Goal: Navigation & Orientation: Find specific page/section

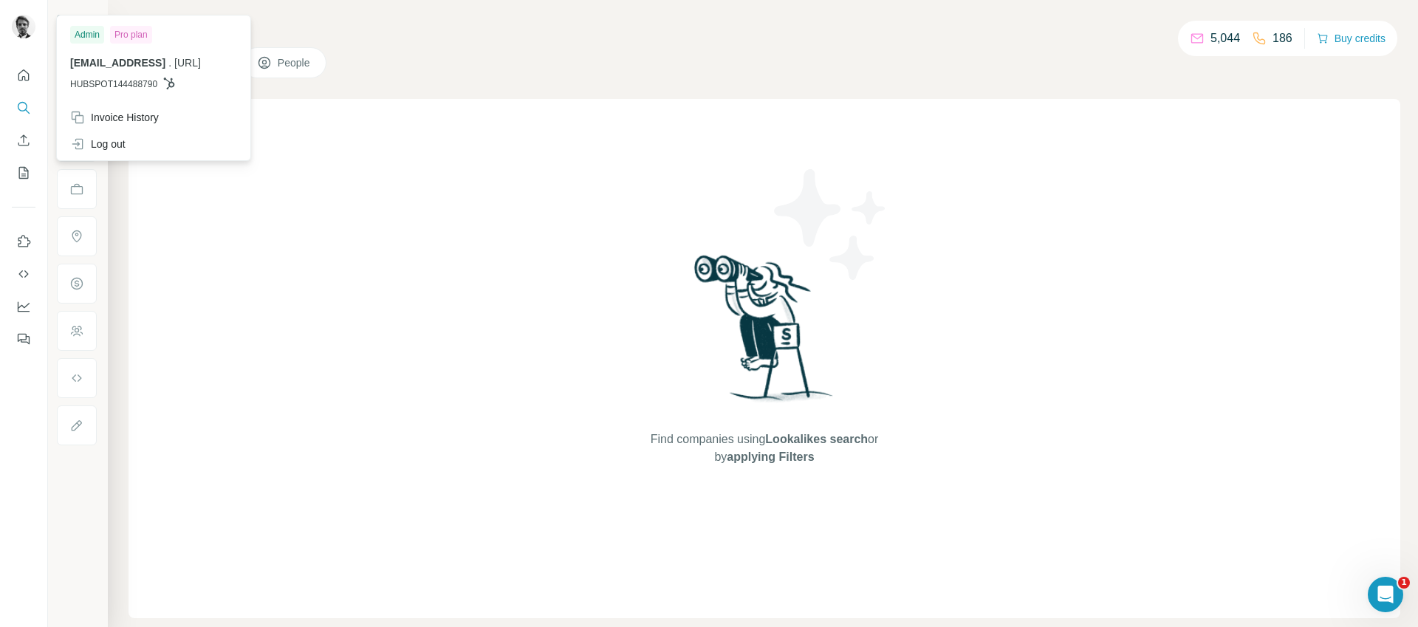
click at [86, 33] on div "Admin" at bounding box center [87, 35] width 34 height 18
click at [24, 29] on img at bounding box center [24, 27] width 24 height 24
click at [545, 293] on div "Find companies using Lookalikes search or by applying Filters" at bounding box center [765, 358] width 1272 height 519
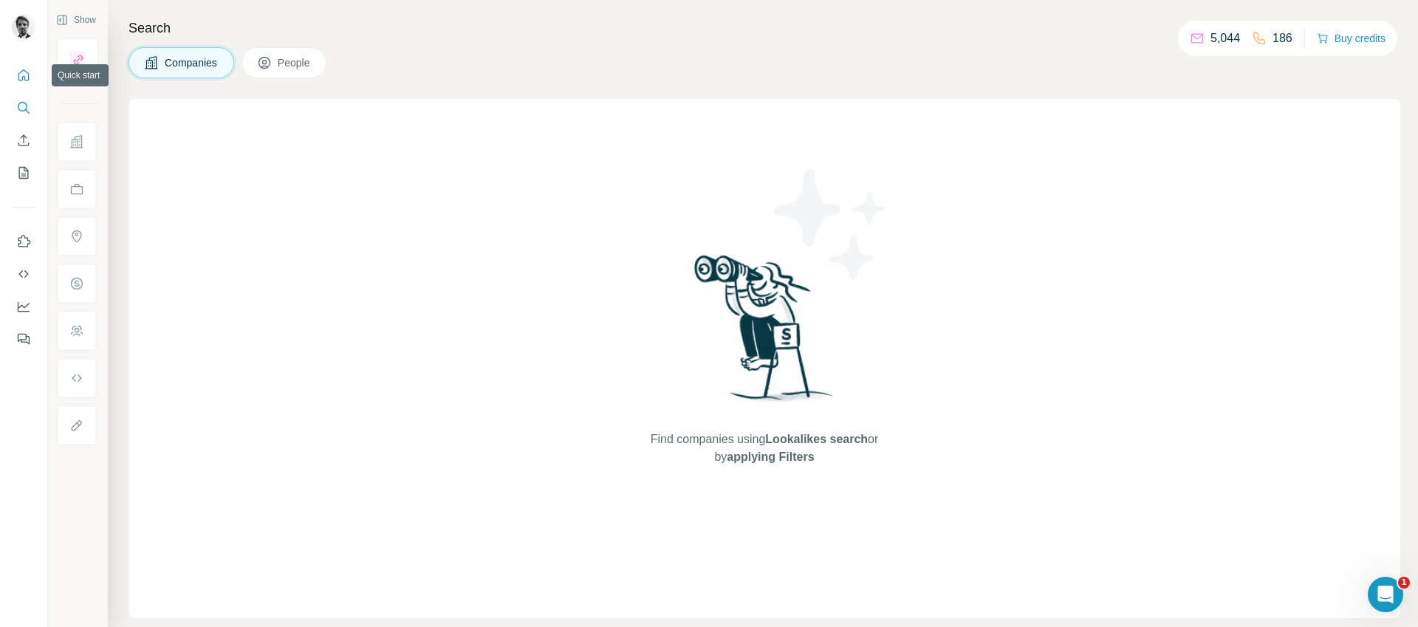
click at [21, 69] on icon "Quick start" at bounding box center [23, 75] width 15 height 15
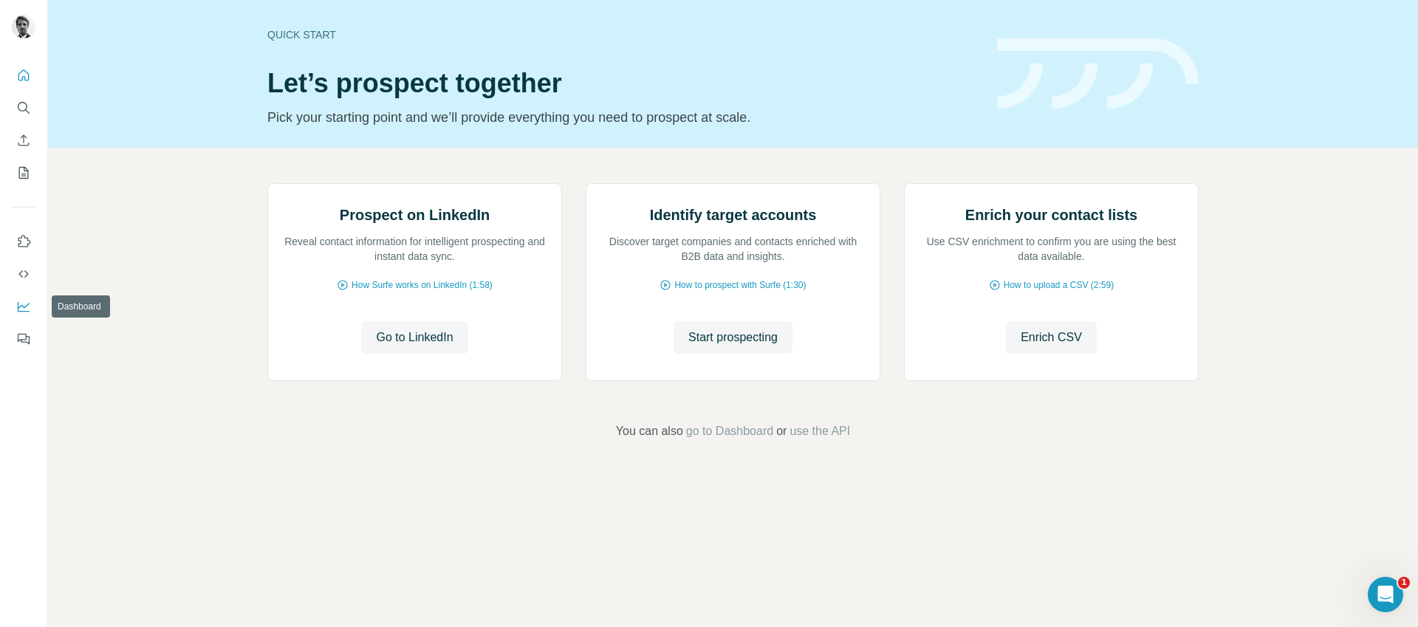
click at [19, 304] on icon "Dashboard" at bounding box center [23, 306] width 15 height 15
